Goal: Navigation & Orientation: Find specific page/section

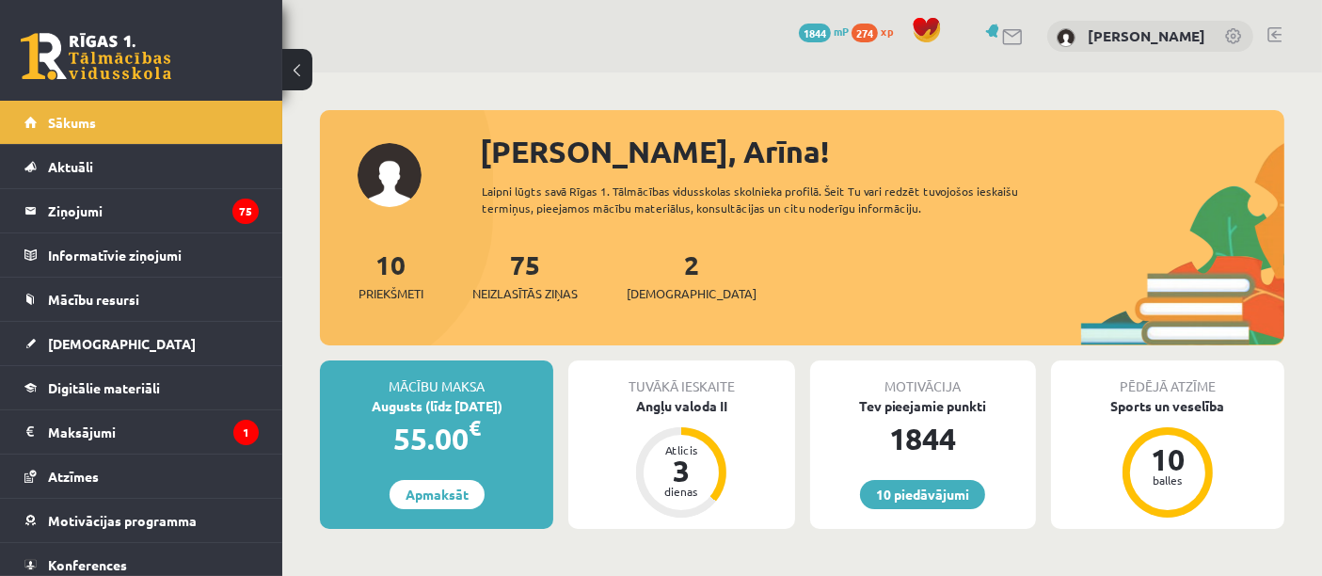
click at [524, 280] on div "75 Neizlasītās ziņas" at bounding box center [524, 274] width 105 height 58
click at [502, 285] on span "Neizlasītās ziņas" at bounding box center [524, 293] width 105 height 19
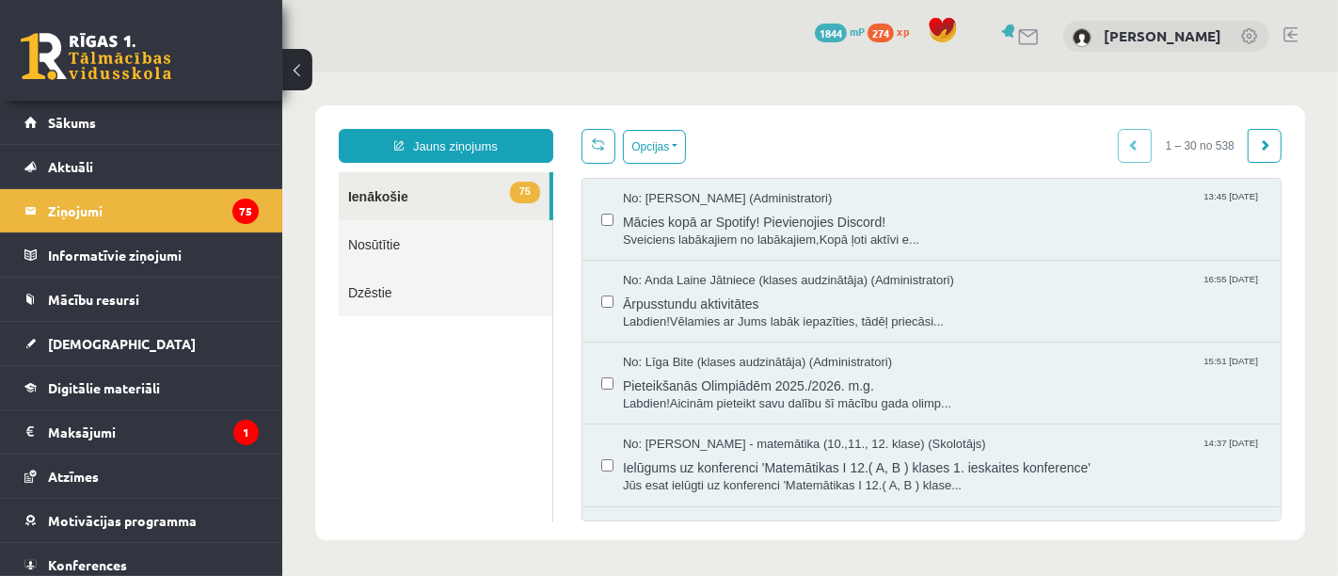
click at [84, 62] on link at bounding box center [96, 56] width 151 height 47
